Goal: Transaction & Acquisition: Purchase product/service

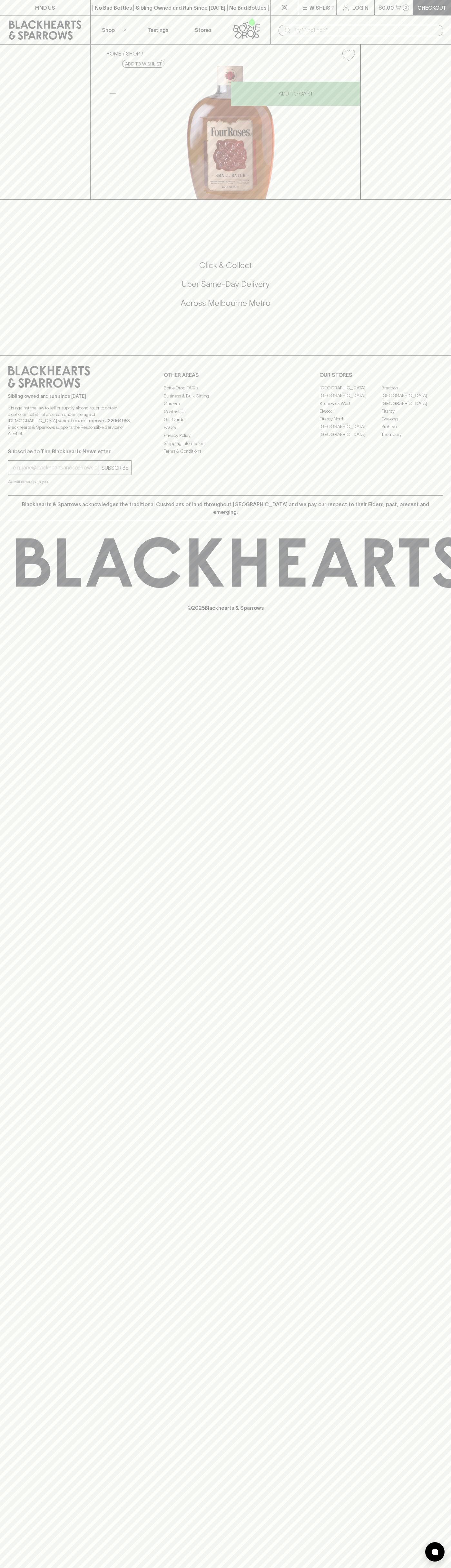
click at [333, 16] on div "​" at bounding box center [361, 30] width 181 height 29
click at [445, 200] on div "HOME SHOP Four Roses Small Batch Bourbon Whisky 700ml $112.00 Add to wishlist N…" at bounding box center [226, 122] width 451 height 155
click at [241, 1568] on html "FIND US | No Bad Bottles | Sibling Owned and Run Since [DATE] | No Bad Bottles …" at bounding box center [226, 784] width 451 height 1568
click at [5, 200] on div "HOME SHOP Four Roses Small Batch Bourbon Whisky 700ml $112.00 Add to wishlist N…" at bounding box center [226, 122] width 451 height 155
